Goal: Information Seeking & Learning: Learn about a topic

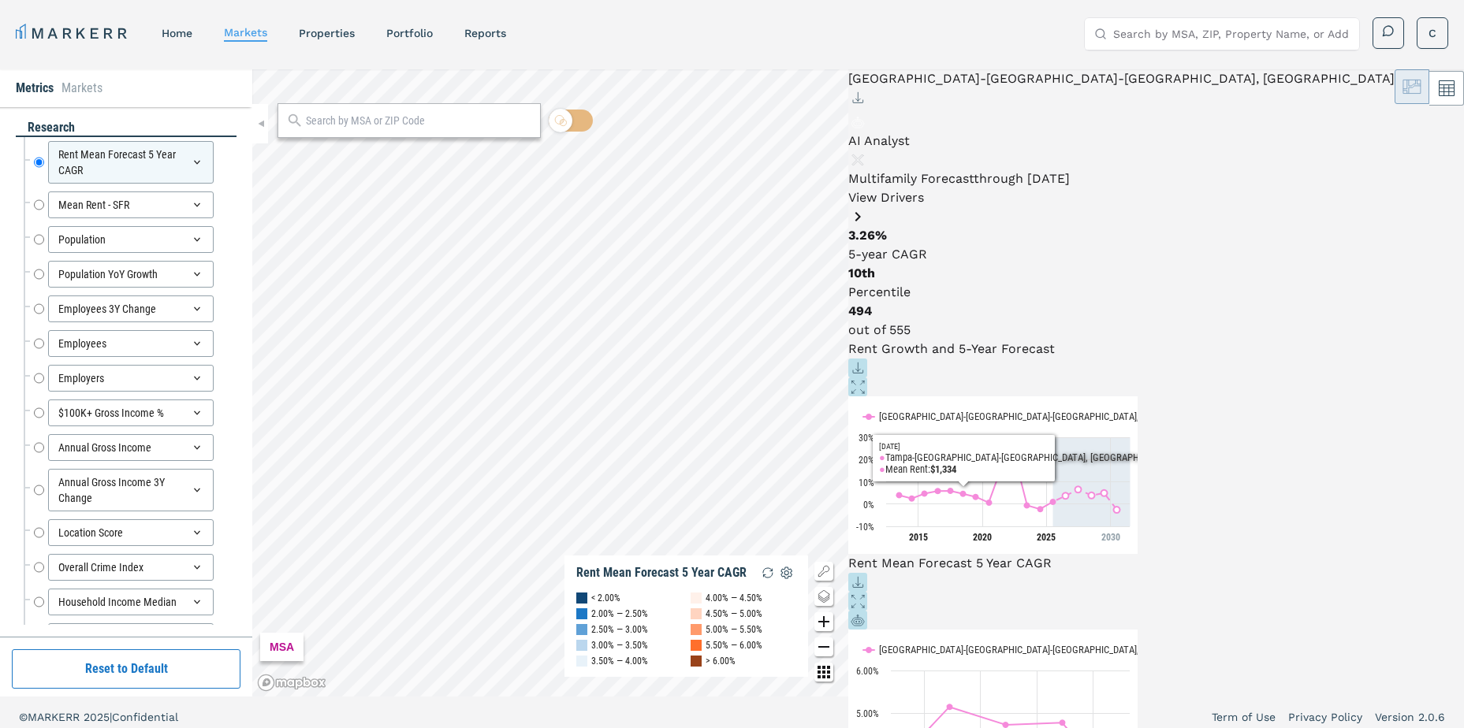
drag, startPoint x: 1435, startPoint y: 333, endPoint x: 1433, endPoint y: 416, distance: 82.8
click at [344, 8] on icon at bounding box center [857, 387] width 19 height 19
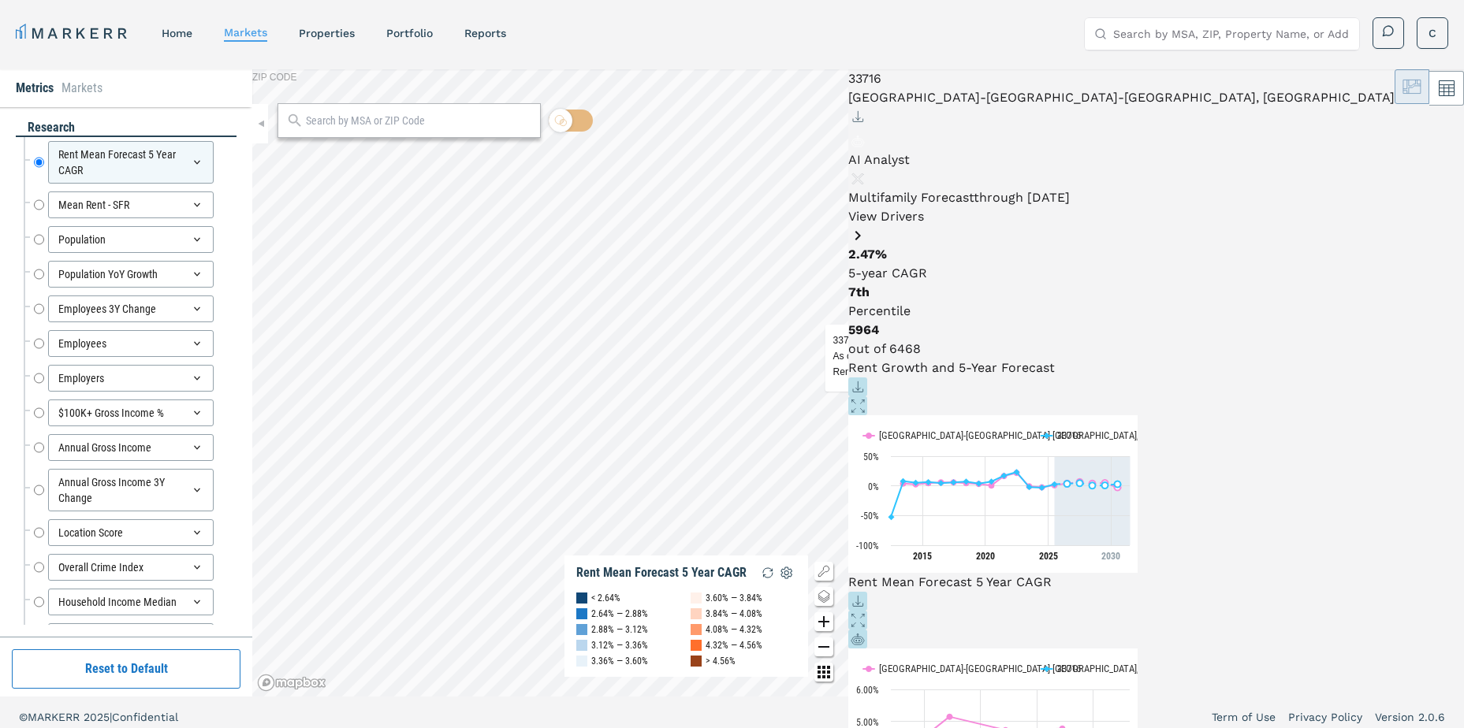
click at [344, 8] on icon at bounding box center [857, 405] width 19 height 19
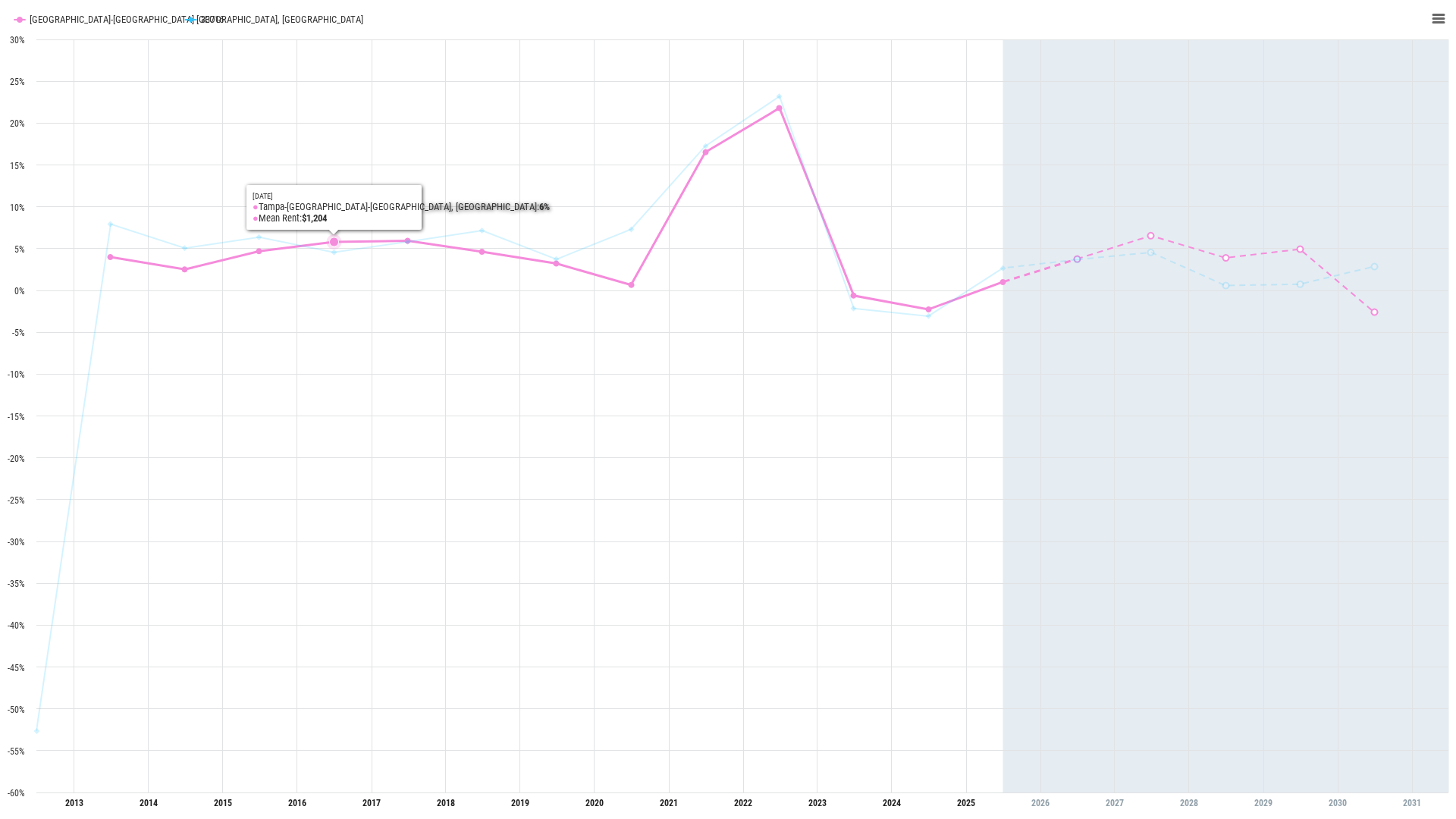
click at [330, 8] on rect "Interactive chart" at bounding box center [728, 409] width 1456 height 819
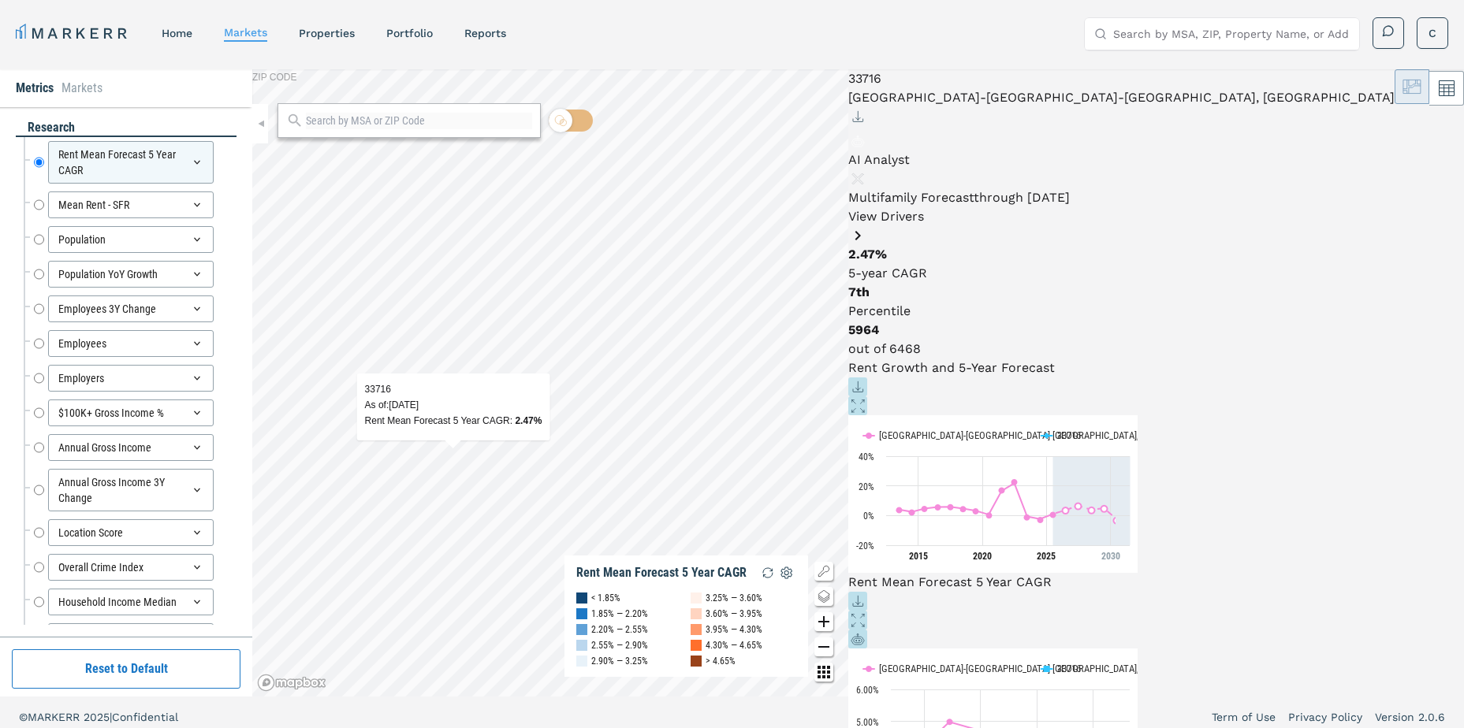
click at [344, 8] on icon at bounding box center [857, 405] width 19 height 19
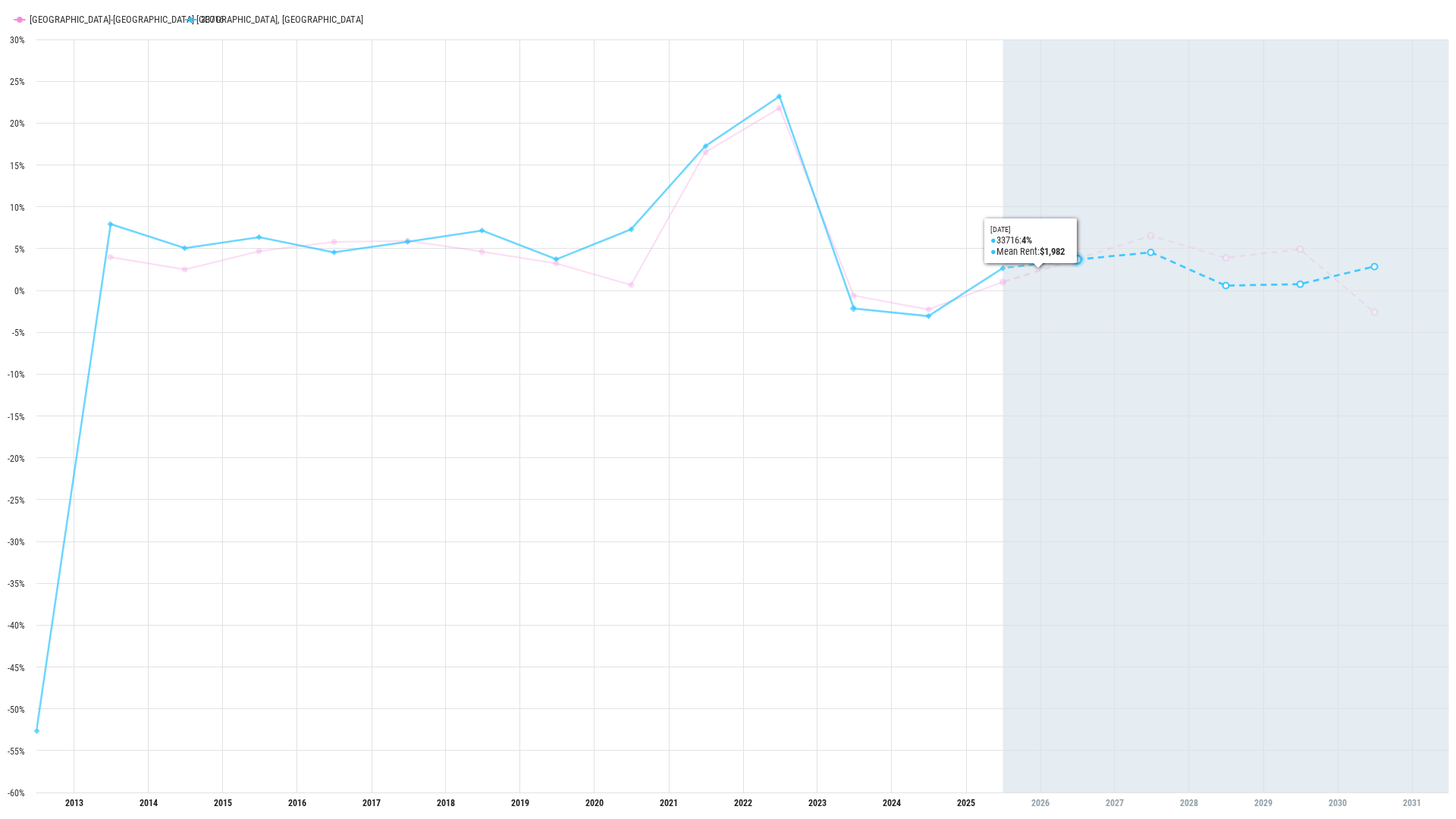
click at [331, 8] on icon "Created with Highcharts 11.4.8 Rent Growth and 5-Year Forecast [GEOGRAPHIC_DATA…" at bounding box center [728, 409] width 1456 height 819
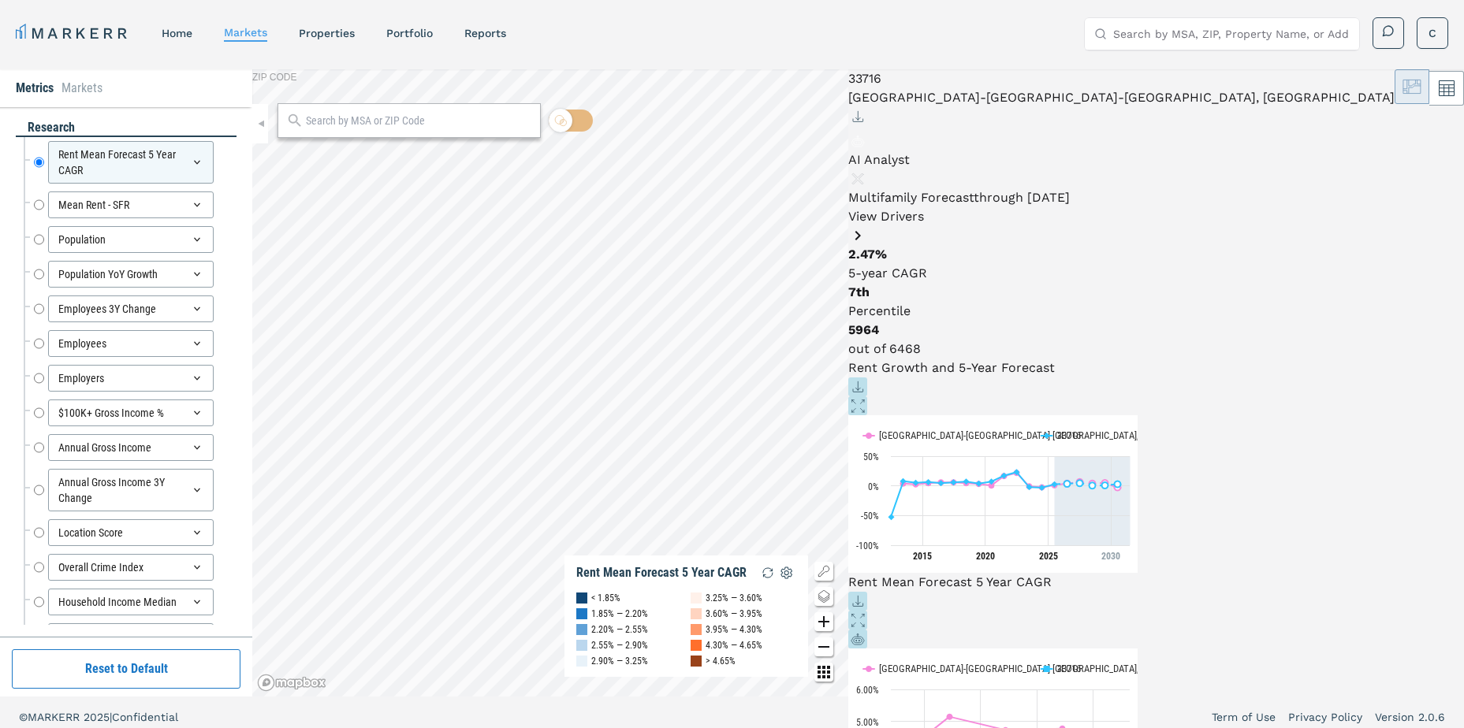
click at [344, 8] on link "View Drivers" at bounding box center [1121, 227] width 546 height 36
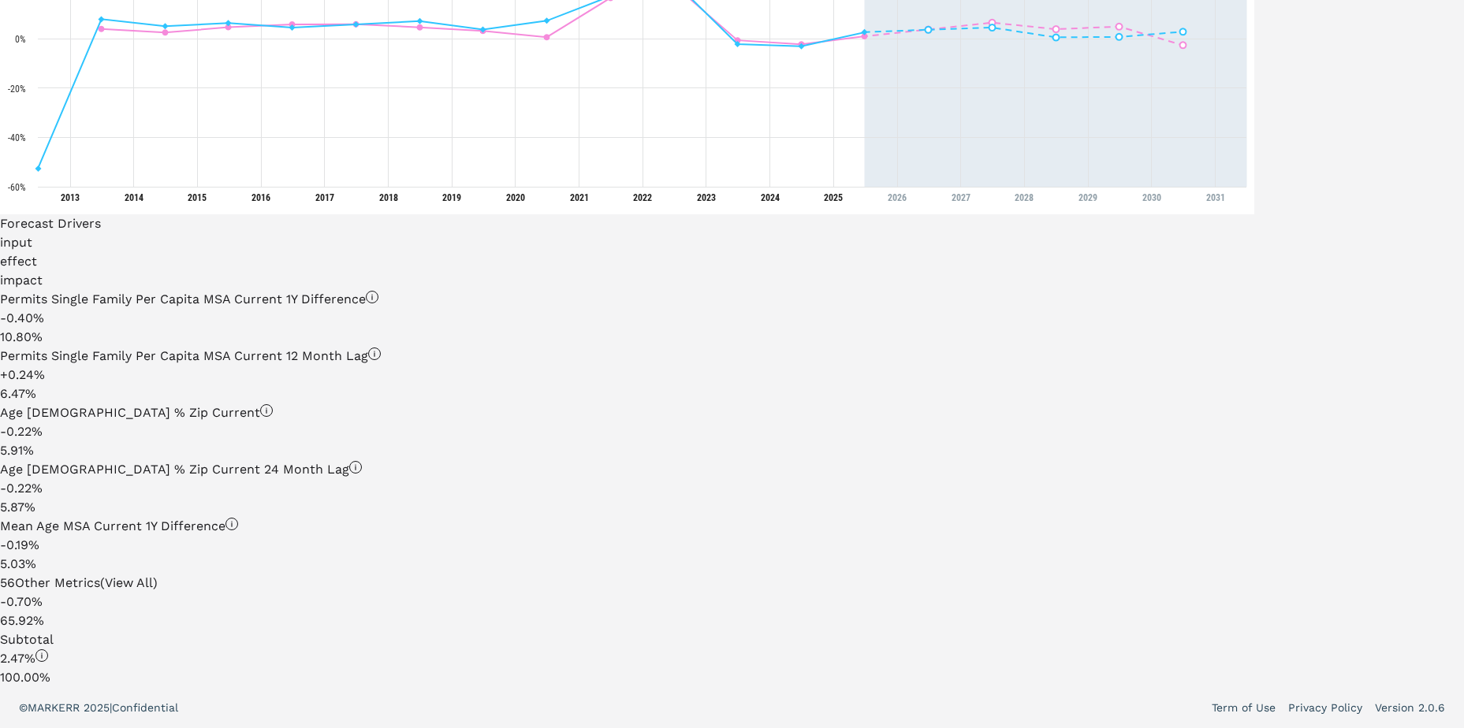
scroll to position [728, 0]
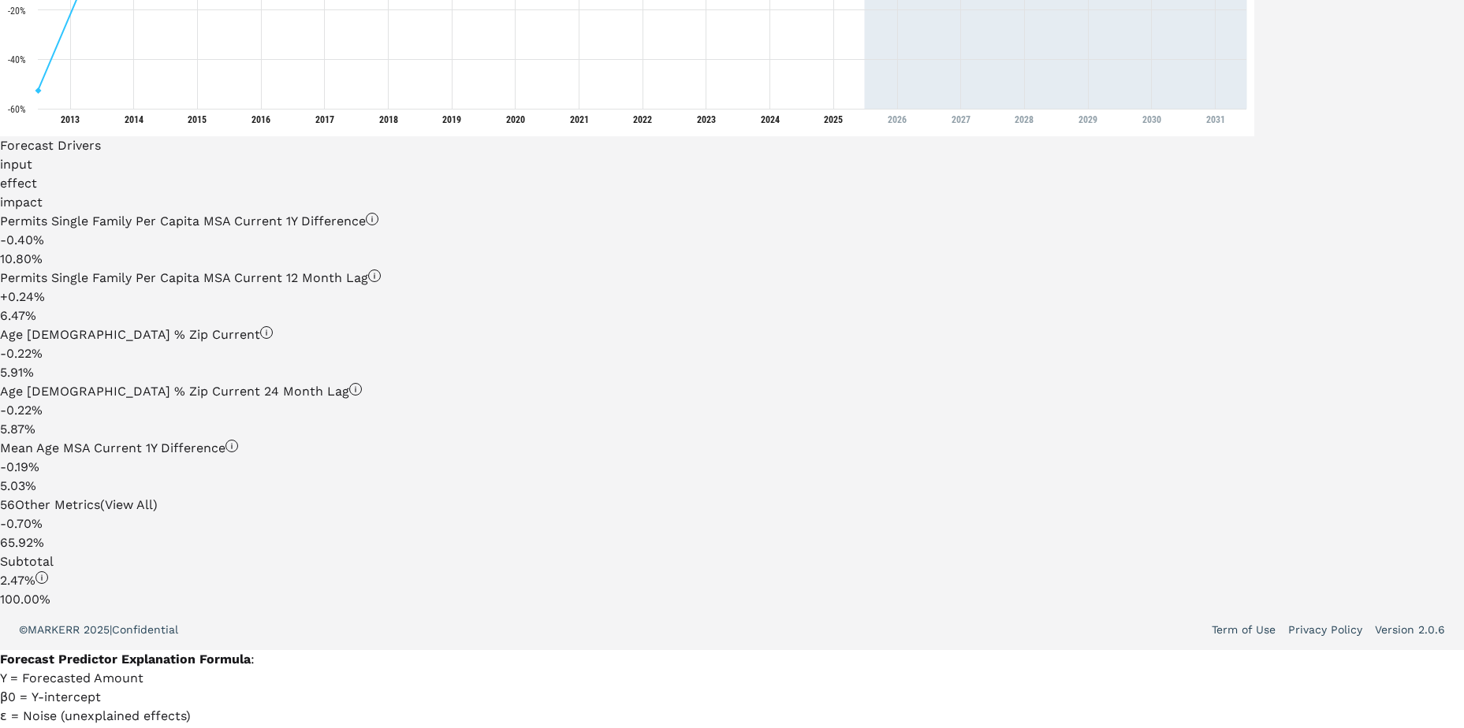
click at [48, 8] on icon at bounding box center [41, 577] width 13 height 13
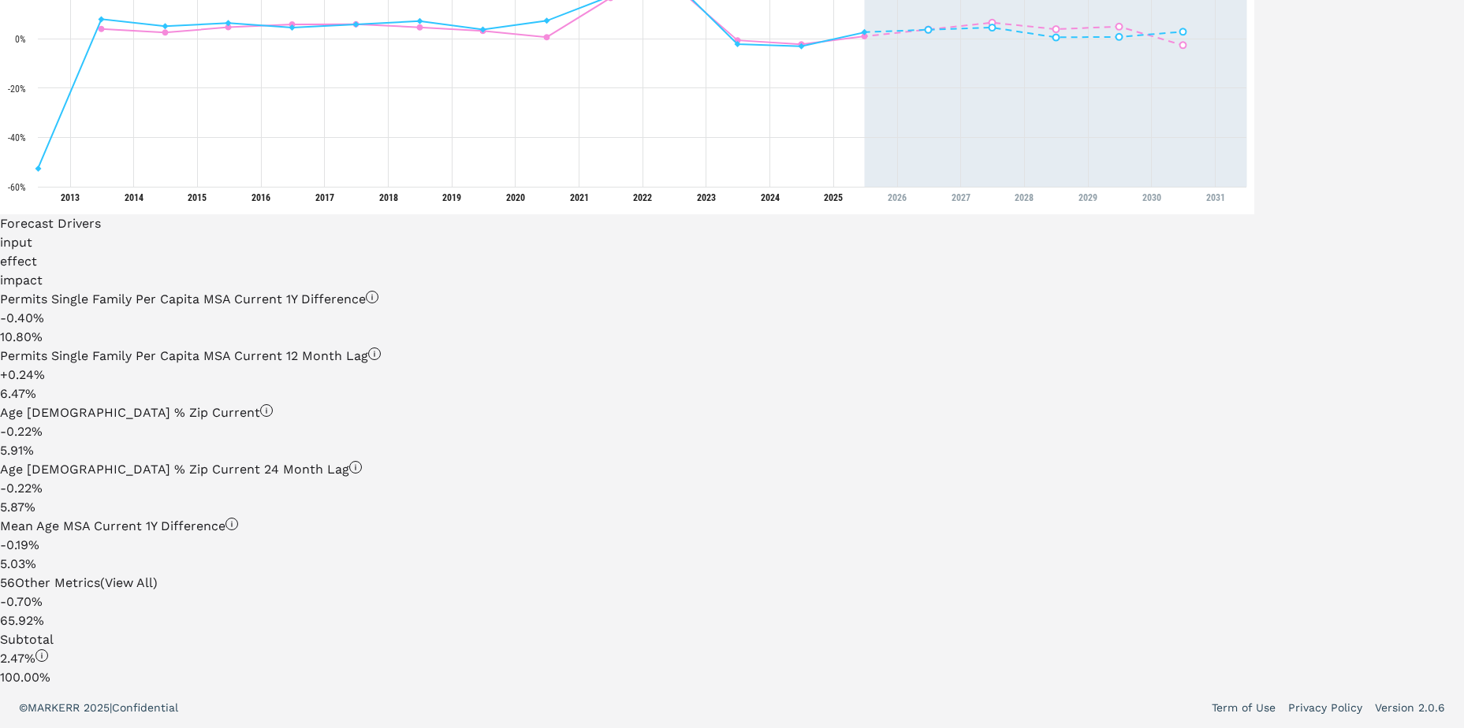
click at [344, 8] on div "Multifamily 5 Year Rent Forecast: ZIP Code 33716 through [DATE] Data Scientist …" at bounding box center [627, 53] width 1254 height 1268
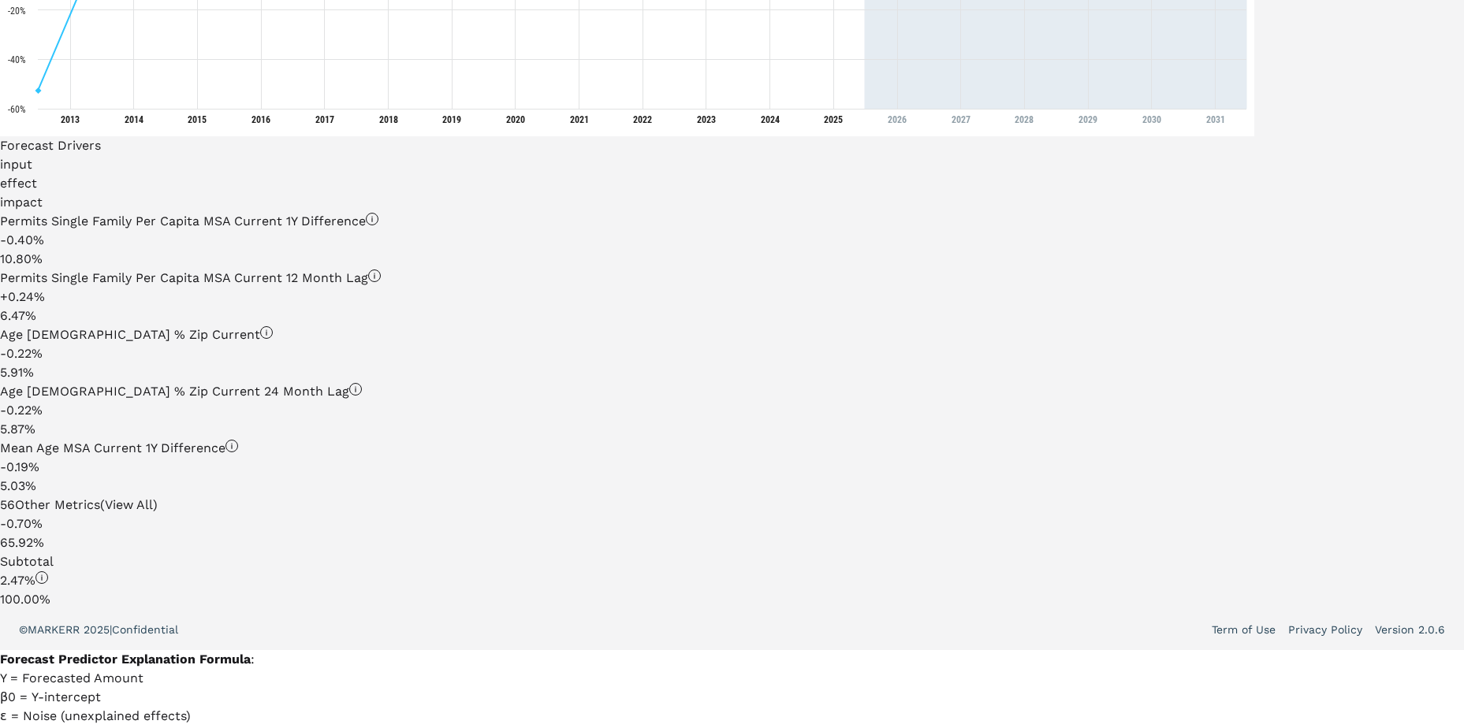
click at [48, 8] on circle at bounding box center [42, 578] width 12 height 12
click at [344, 8] on body "MARKERR home markets properties Portfolio reports Search by MSA, ZIP, Property …" at bounding box center [732, 46] width 1464 height 1549
click at [48, 8] on span "2.47 %" at bounding box center [24, 580] width 48 height 19
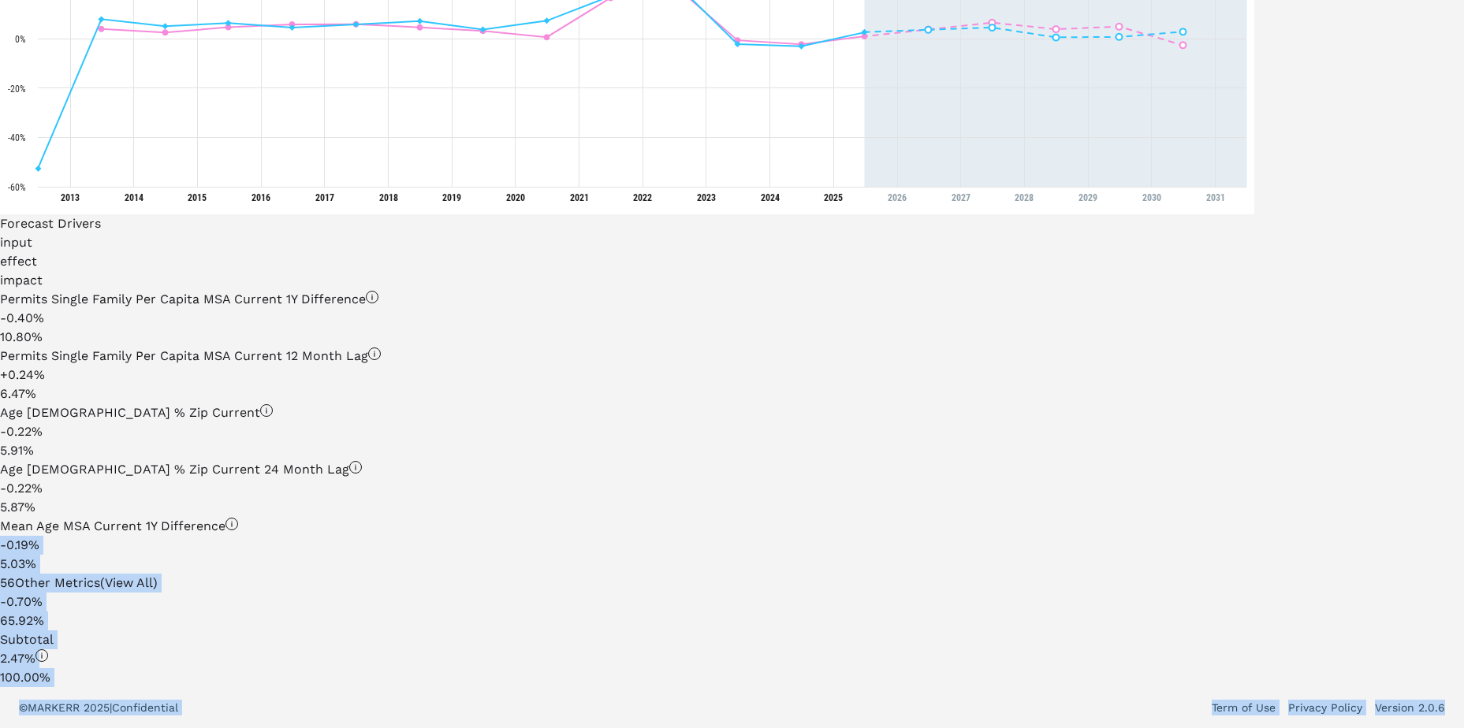
drag, startPoint x: 645, startPoint y: 406, endPoint x: 690, endPoint y: 420, distance: 47.1
click at [344, 8] on div "2.47 %" at bounding box center [627, 658] width 1254 height 19
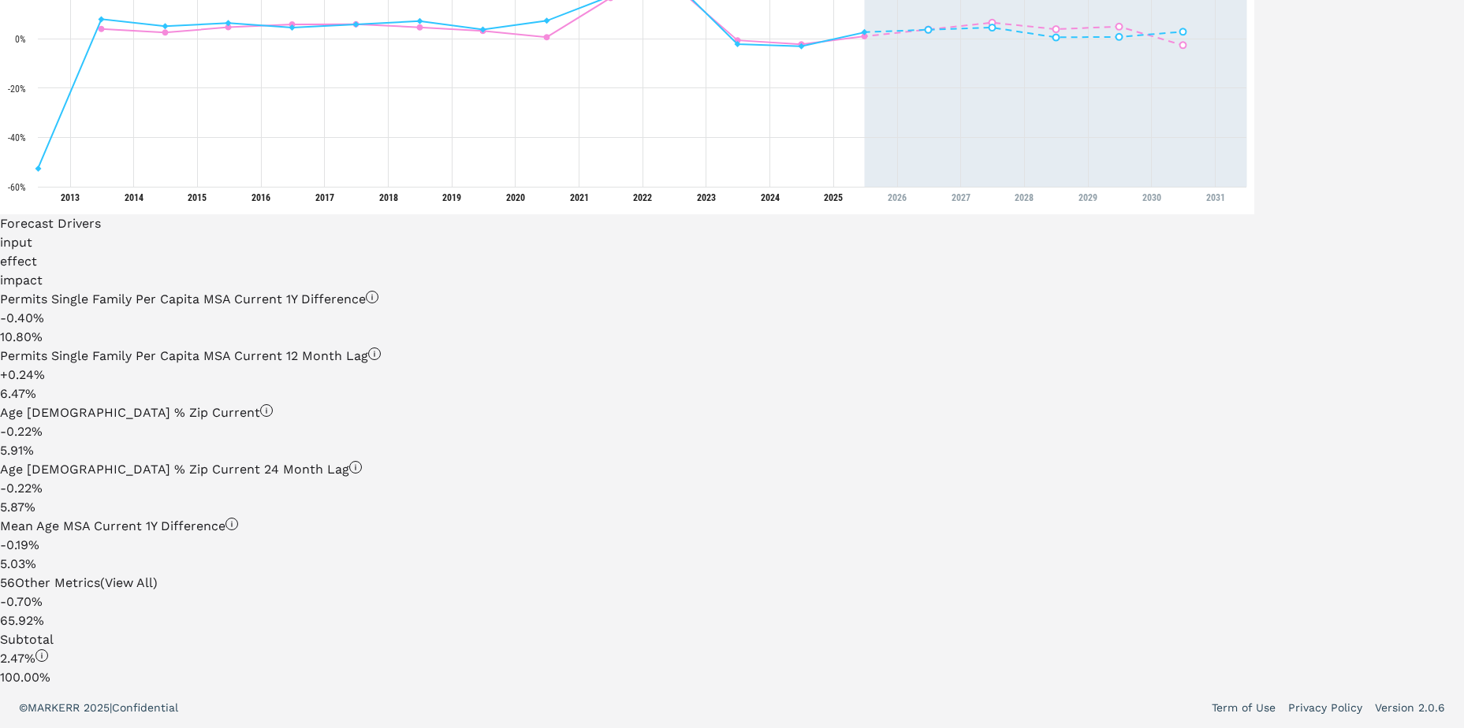
drag, startPoint x: 788, startPoint y: 534, endPoint x: 645, endPoint y: 472, distance: 155.6
drag, startPoint x: 645, startPoint y: 472, endPoint x: 796, endPoint y: 575, distance: 182.5
click at [48, 8] on span "2.47 %" at bounding box center [24, 658] width 48 height 19
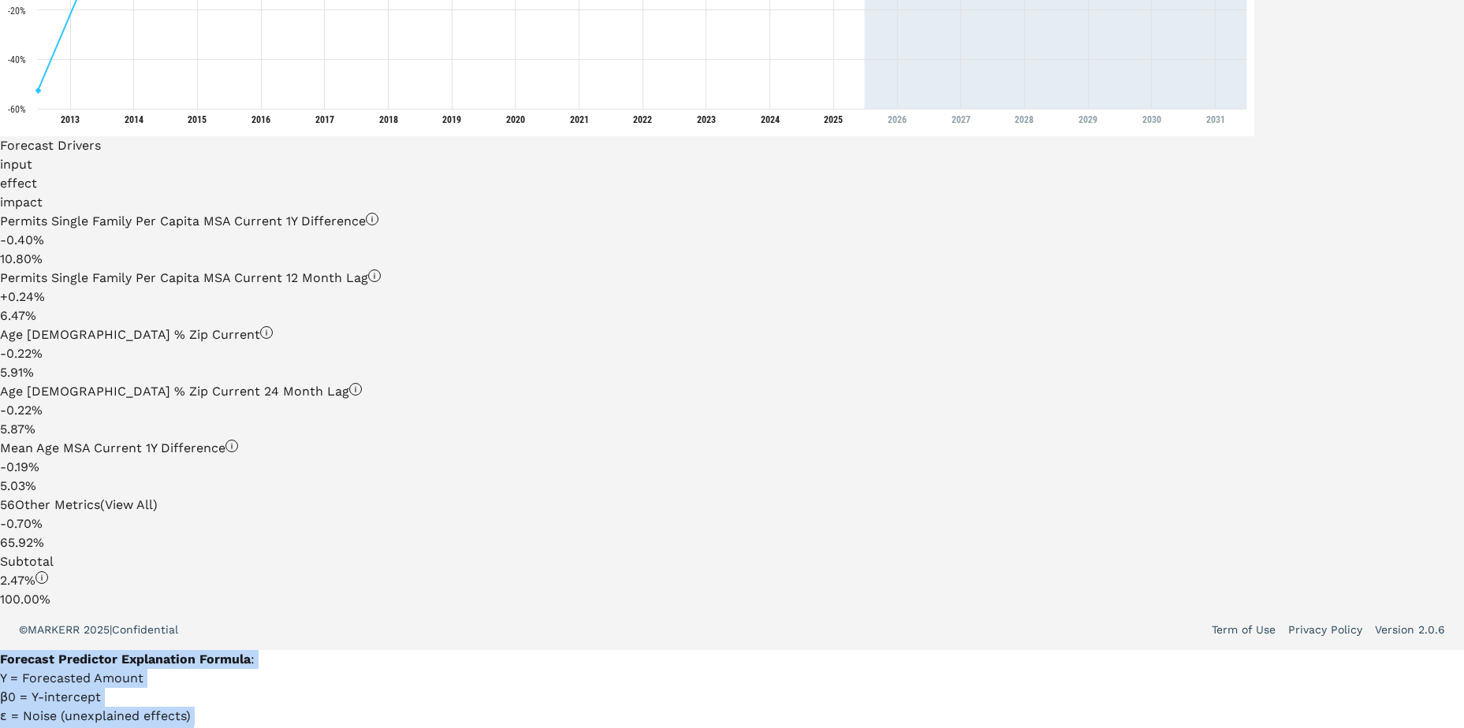
drag, startPoint x: 647, startPoint y: 409, endPoint x: 789, endPoint y: 532, distance: 187.7
click at [344, 8] on div "Forecast Predictor Explanation Formula : Y = Forecasted Amount β0 = Y-intercept…" at bounding box center [732, 735] width 1464 height 170
drag, startPoint x: 789, startPoint y: 532, endPoint x: 710, endPoint y: 467, distance: 102.4
drag, startPoint x: 710, startPoint y: 467, endPoint x: 690, endPoint y: 438, distance: 34.5
click at [344, 8] on div "Forecast Predictor Explanation Formula : Y = Forecasted Amount β0 = Y-intercept…" at bounding box center [732, 735] width 1464 height 170
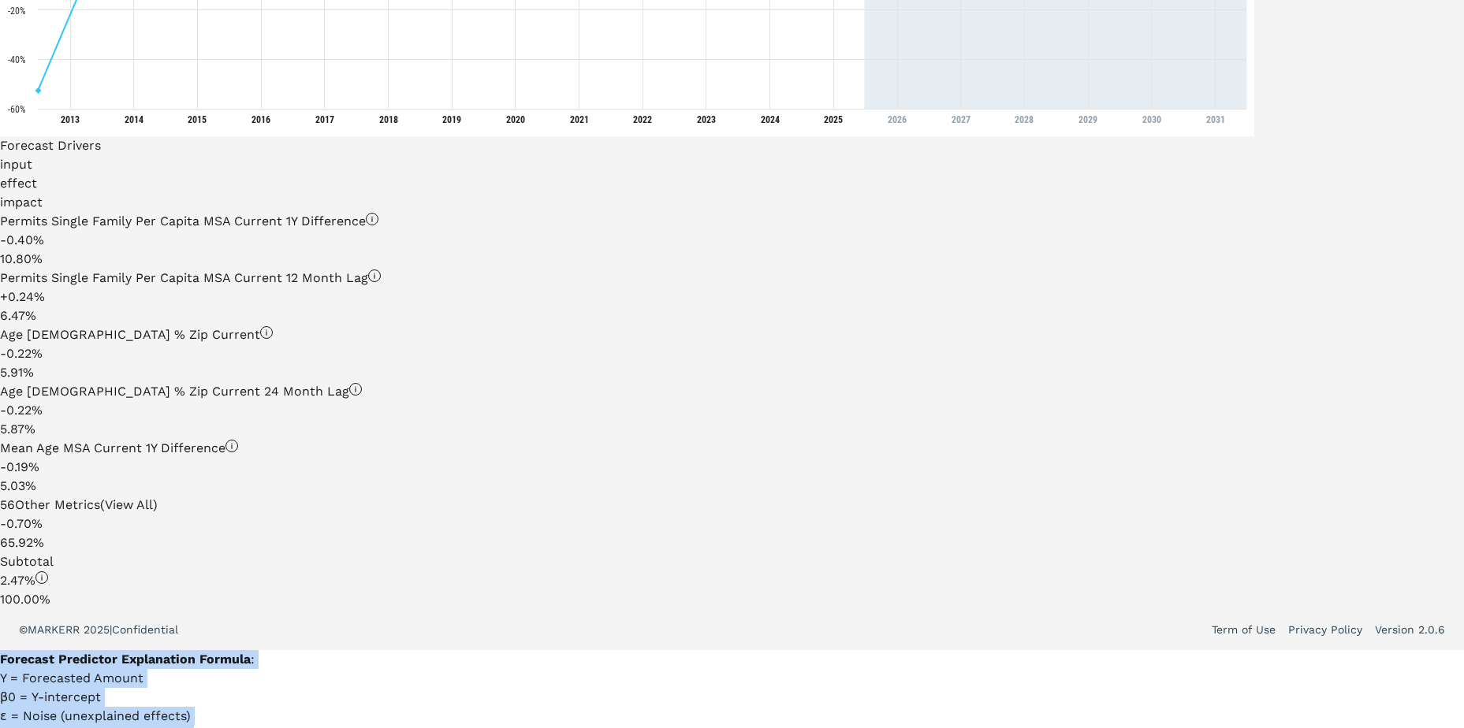
drag, startPoint x: 647, startPoint y: 408, endPoint x: 791, endPoint y: 535, distance: 192.1
click at [344, 8] on div "Forecast Predictor Explanation Formula : Y = Forecasted Amount β0 = Y-intercept…" at bounding box center [732, 735] width 1464 height 170
drag, startPoint x: 647, startPoint y: 407, endPoint x: 790, endPoint y: 530, distance: 188.8
click at [344, 8] on div "Forecast Predictor Explanation Formula : Y = Forecasted Amount β0 = Y-intercept…" at bounding box center [732, 735] width 1464 height 170
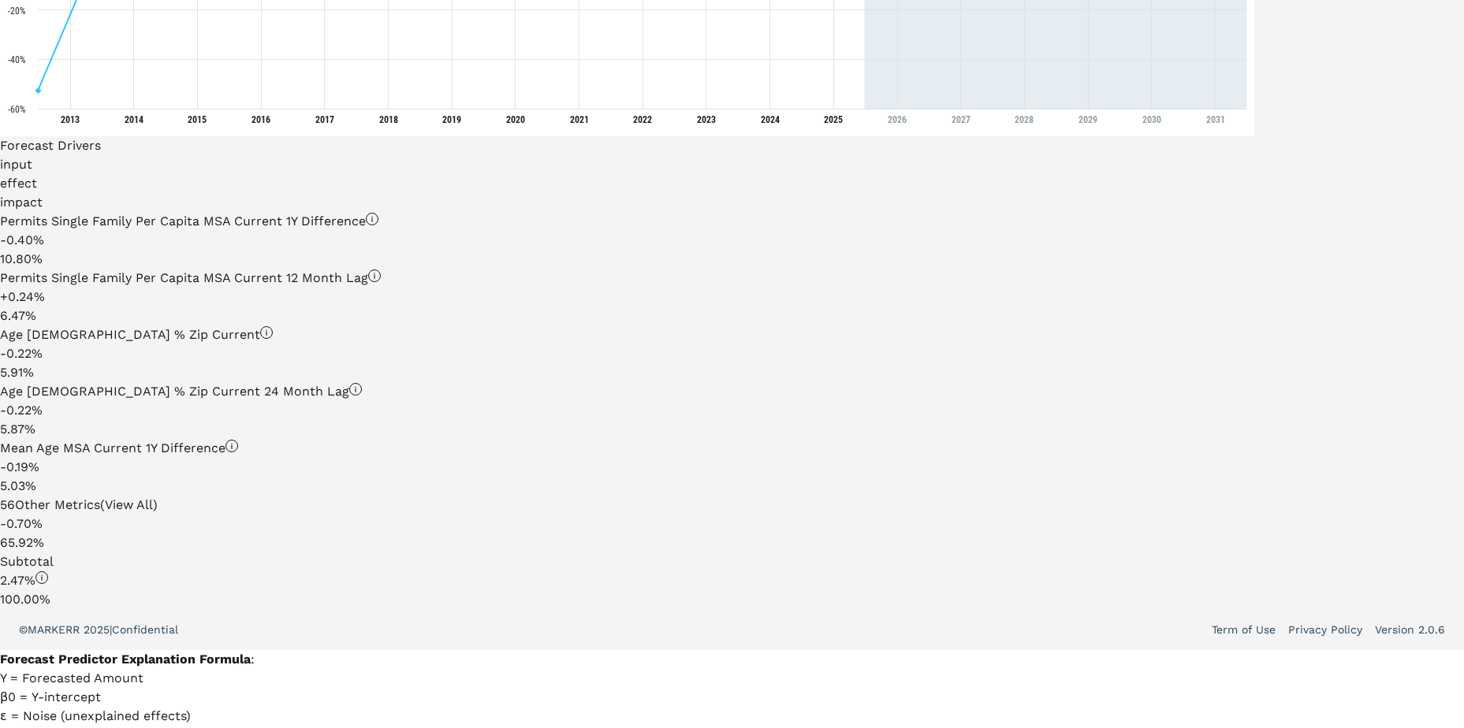
click at [344, 8] on div "Forecast Predictor Explanation Formula : Y = Forecasted Amount β0 = Y-intercept…" at bounding box center [732, 735] width 1464 height 170
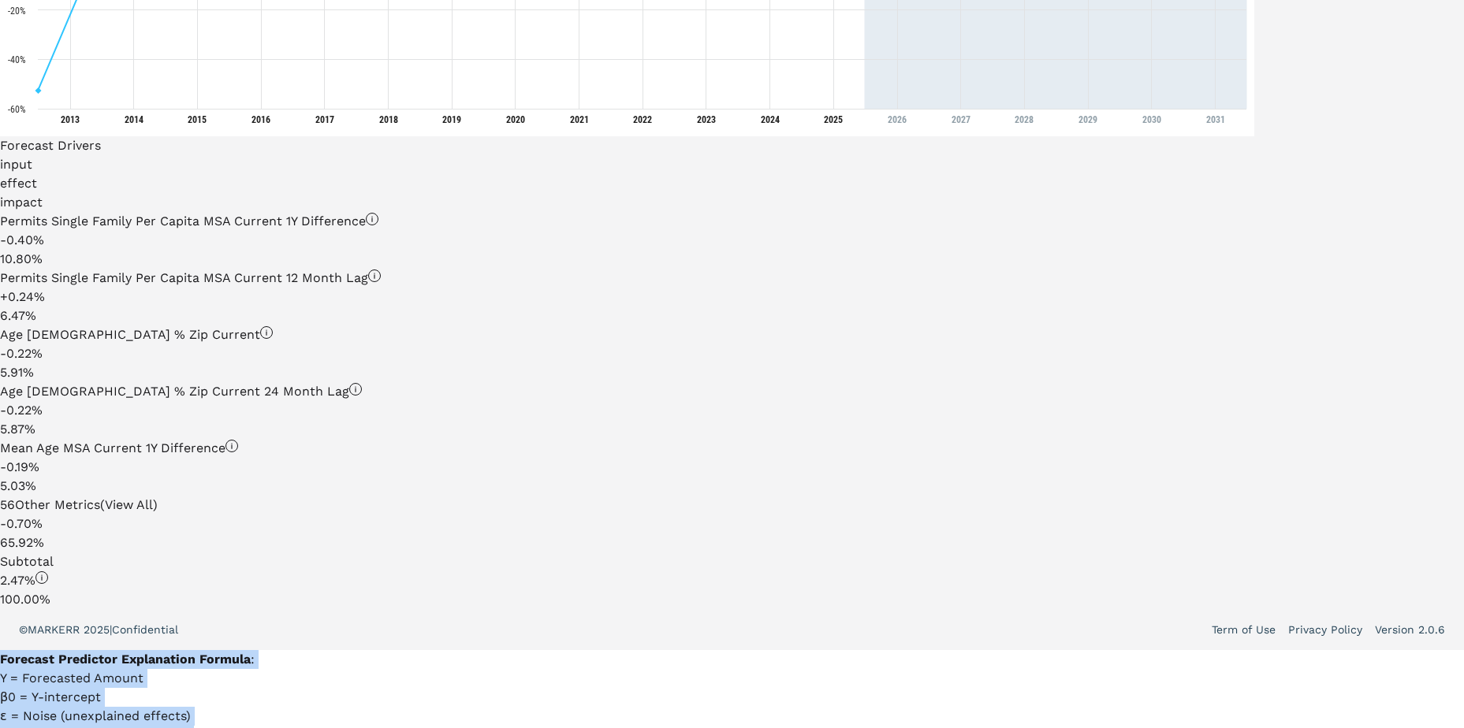
drag, startPoint x: 647, startPoint y: 409, endPoint x: 789, endPoint y: 536, distance: 190.3
click at [344, 8] on div "Forecast Predictor Explanation Formula : Y = Forecasted Amount β0 = Y-intercept…" at bounding box center [732, 735] width 1464 height 170
copy div "Forecast Predictor Explanation Formula : Y = Forecasted Amount β0 = Y-intercept…"
